Goal: Entertainment & Leisure: Consume media (video, audio)

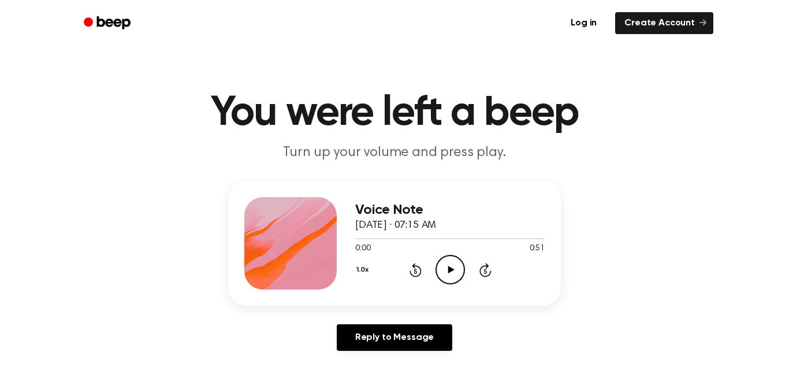
click at [434, 270] on div "1.0x Rewind 5 seconds Play Audio Skip 5 seconds" at bounding box center [449, 269] width 189 height 29
click at [449, 274] on icon "Play Audio" at bounding box center [449, 269] width 29 height 29
click at [442, 270] on icon "Play Audio" at bounding box center [449, 269] width 29 height 29
click at [415, 271] on icon at bounding box center [414, 271] width 3 height 5
click at [414, 266] on icon at bounding box center [415, 270] width 12 height 14
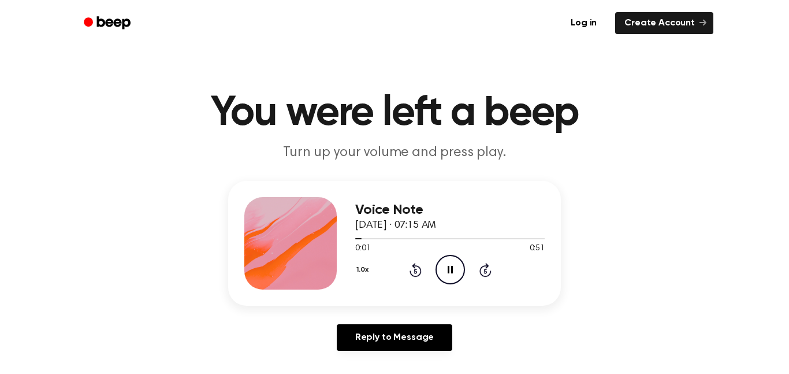
click at [415, 271] on icon at bounding box center [414, 271] width 3 height 5
click at [415, 270] on icon "Rewind 5 seconds" at bounding box center [415, 269] width 13 height 15
click at [412, 270] on icon "Rewind 5 seconds" at bounding box center [415, 269] width 13 height 15
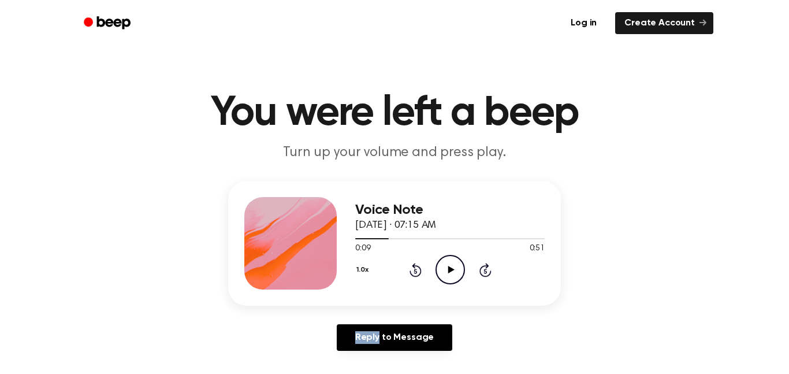
click at [412, 270] on icon "Rewind 5 seconds" at bounding box center [415, 269] width 13 height 15
click at [458, 274] on icon "Play Audio" at bounding box center [449, 269] width 29 height 29
click at [444, 274] on icon "Play Audio" at bounding box center [449, 269] width 29 height 29
